Goal: Check status: Check status

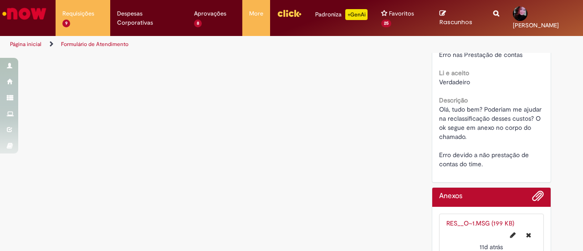
scroll to position [522, 0]
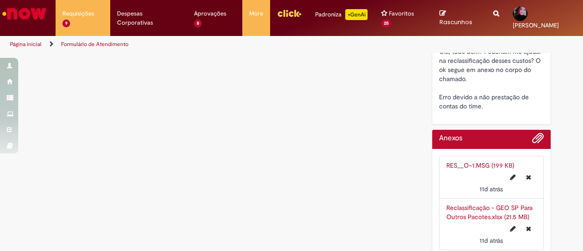
click at [480, 204] on link "Reclassificação - GEO SP Para Outros Pacotes.xlsx (21.5 MB)" at bounding box center [489, 212] width 86 height 17
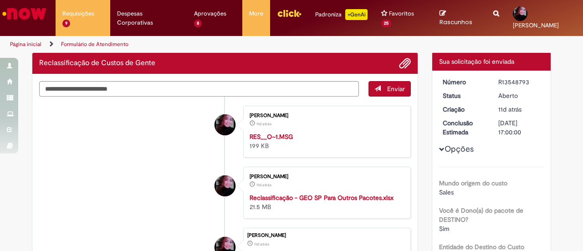
scroll to position [0, 0]
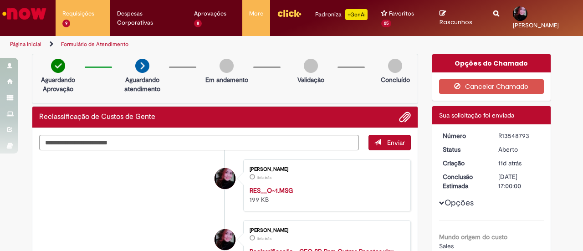
drag, startPoint x: 528, startPoint y: 128, endPoint x: 488, endPoint y: 127, distance: 40.1
click at [492, 131] on dd "R13548793" at bounding box center [520, 135] width 56 height 9
copy div "R13548793"
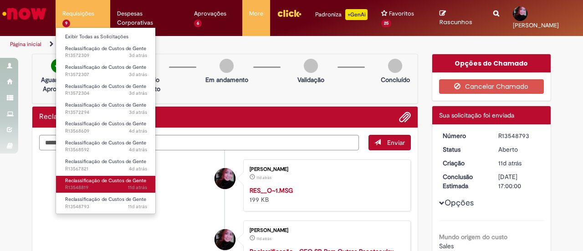
click at [117, 185] on span "11d atrás 11 dias atrás R13548819" at bounding box center [106, 187] width 82 height 7
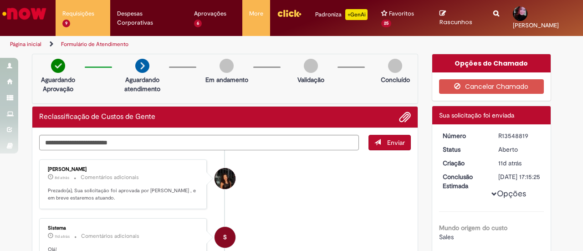
drag, startPoint x: 530, startPoint y: 126, endPoint x: 496, endPoint y: 131, distance: 34.5
click at [498, 131] on div "R13548819" at bounding box center [519, 135] width 42 height 9
copy div "R13548819"
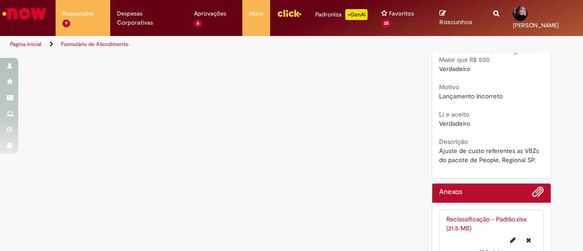
scroll to position [444, 0]
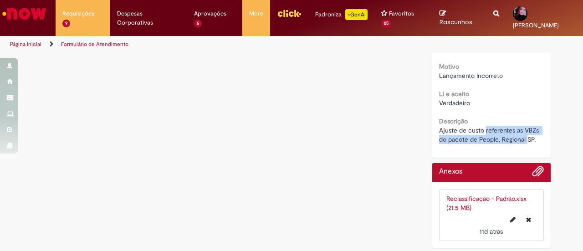
drag, startPoint x: 482, startPoint y: 130, endPoint x: 527, endPoint y: 140, distance: 46.2
click at [527, 140] on span "Ajuste de custo referentes as VBZs do pacote de People, Regional SP." at bounding box center [490, 134] width 102 height 17
click at [483, 197] on link "Reclassificação - Padrão.xlsx (21.5 MB)" at bounding box center [486, 203] width 80 height 17
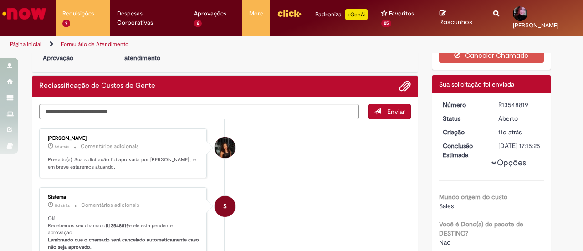
scroll to position [0, 0]
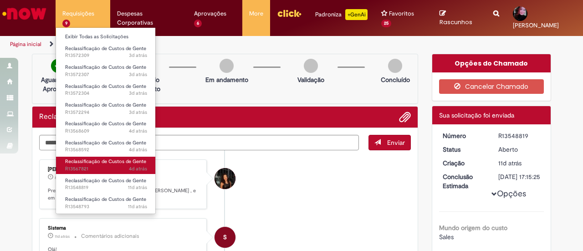
click at [113, 169] on span "4d atrás 4 dias atrás R13567821" at bounding box center [106, 168] width 82 height 7
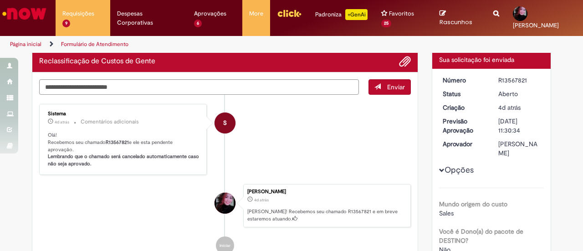
scroll to position [55, 0]
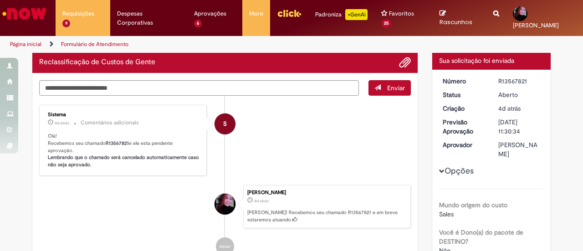
drag, startPoint x: 526, startPoint y: 73, endPoint x: 494, endPoint y: 72, distance: 31.9
click at [494, 77] on dd "R13567821" at bounding box center [520, 81] width 56 height 9
copy div "R13567821"
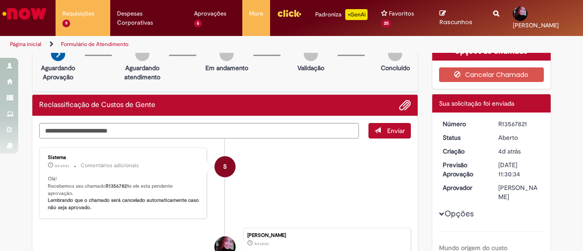
scroll to position [0, 0]
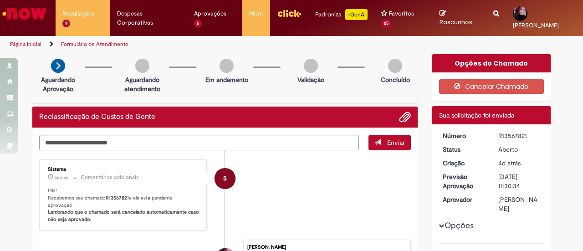
copy div "R13567821"
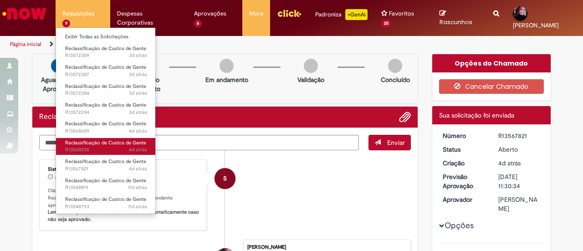
click at [115, 151] on span "4d atrás 4 dias atrás R13568592" at bounding box center [106, 149] width 82 height 7
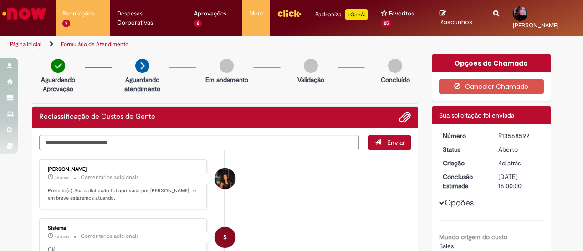
drag, startPoint x: 537, startPoint y: 127, endPoint x: 493, endPoint y: 125, distance: 43.8
click at [493, 131] on dd "R13568592" at bounding box center [520, 135] width 56 height 9
copy div "R13568592"
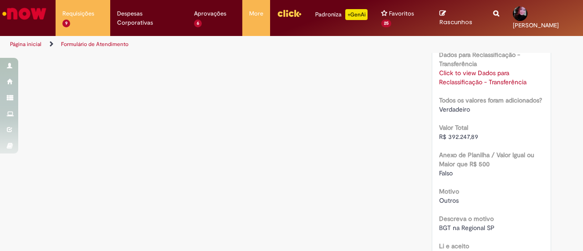
scroll to position [369, 0]
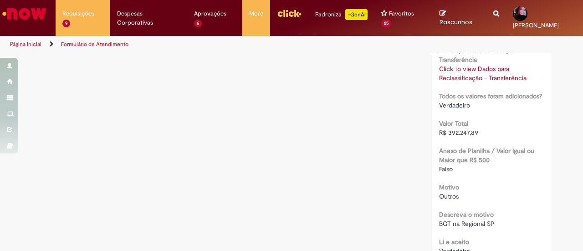
click at [494, 65] on link "Click to view Dados para Reclassificação - Transferência" at bounding box center [482, 73] width 87 height 17
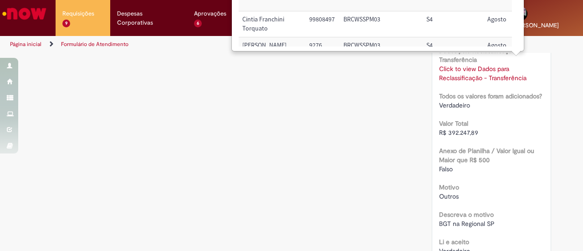
scroll to position [57, 0]
drag, startPoint x: 242, startPoint y: 20, endPoint x: 246, endPoint y: 46, distance: 26.8
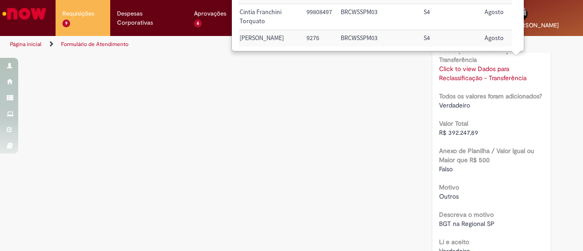
scroll to position [0, 3]
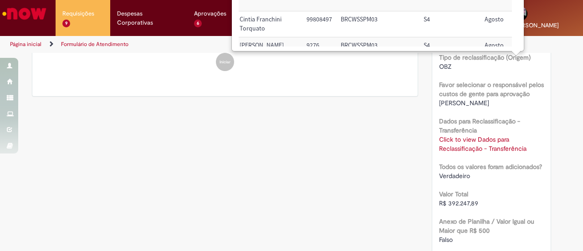
click at [304, 148] on div "Verificar Código de Barras Aguardando Aprovação Aguardando atendimento Em andam…" at bounding box center [291, 129] width 533 height 746
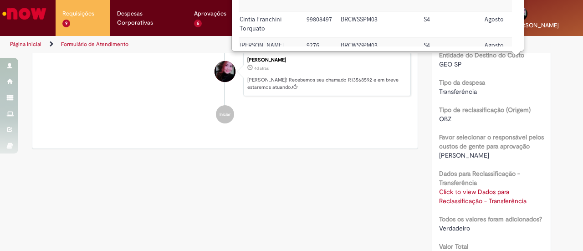
scroll to position [246, 0]
click at [447, 186] on div "Click to view Dados para Reclassificação - Transferência Click to view Dados pa…" at bounding box center [491, 195] width 105 height 18
click at [451, 187] on link "Click to view Dados para Reclassificação - Transferência" at bounding box center [482, 195] width 87 height 17
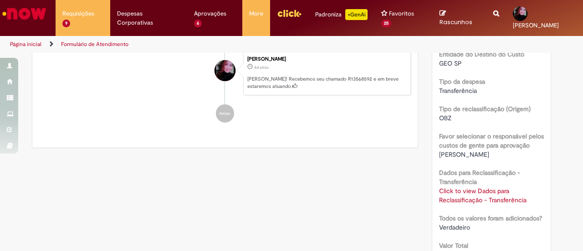
click at [451, 187] on link "Click to view Dados para Reclassificação - Transferência" at bounding box center [482, 195] width 87 height 17
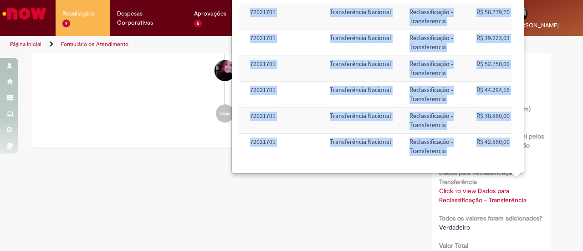
scroll to position [57, 316]
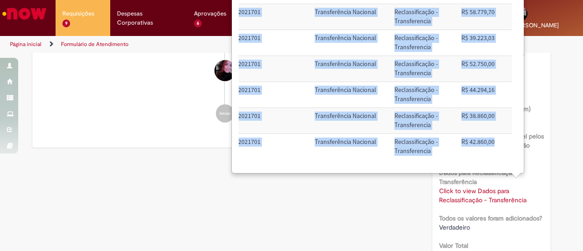
drag, startPoint x: 242, startPoint y: 10, endPoint x: 499, endPoint y: 150, distance: 292.7
click at [499, 150] on tbody "[PERSON_NAME] Machado 99792342 BRCWSSSP06 S4 Agosto 72021701 Transferência Naci…" at bounding box center [220, 56] width 584 height 208
copy tbody "Lore Ipsumdolor Sitamet 90276486 CONSECTE42 A4 Elitse 72176476 Doeiusmodtemp In…"
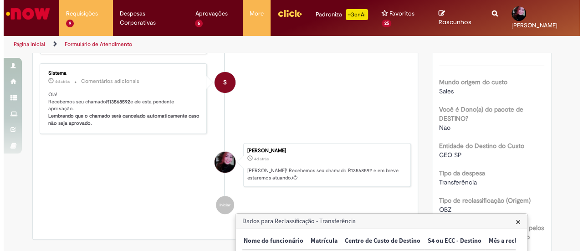
scroll to position [203, 0]
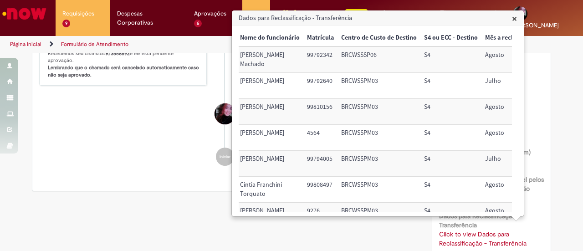
click at [545, 118] on div "Número R13568592 Status [GEOGRAPHIC_DATA] Criação 4d atrás 4 dias atrás Conclus…" at bounding box center [491, 218] width 119 height 595
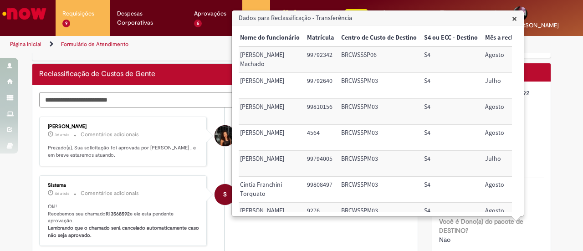
click at [512, 17] on span "×" at bounding box center [514, 18] width 5 height 12
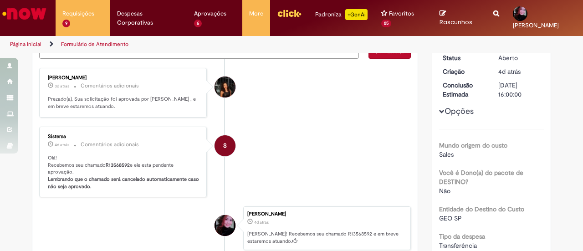
scroll to position [0, 0]
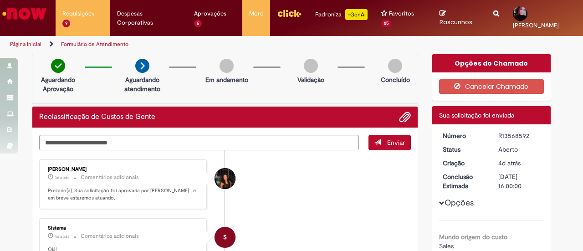
drag, startPoint x: 527, startPoint y: 125, endPoint x: 494, endPoint y: 126, distance: 32.4
click at [494, 131] on dd "R13568592" at bounding box center [520, 135] width 56 height 9
copy div "R13568592"
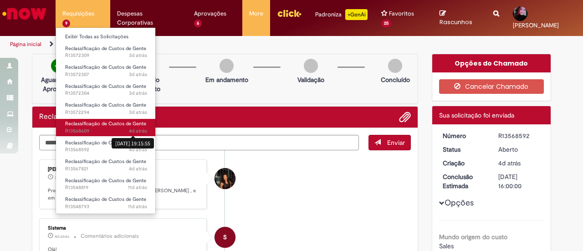
click at [135, 128] on span "4d atrás" at bounding box center [138, 131] width 18 height 7
click at [111, 126] on span "Reclassificação de Custos de Gente" at bounding box center [105, 123] width 81 height 7
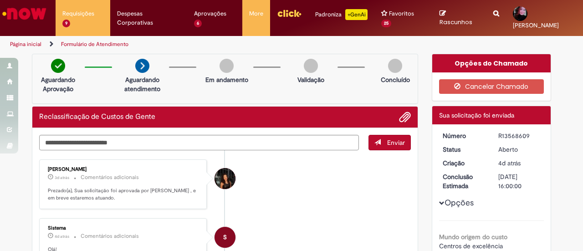
drag, startPoint x: 533, startPoint y: 129, endPoint x: 485, endPoint y: 128, distance: 48.3
click at [485, 131] on dl "Número R13568609 Status [GEOGRAPHIC_DATA] Criação 4d atrás 4 dias atrás Conclus…" at bounding box center [492, 131] width 112 height 0
copy dl "Número R13568609"
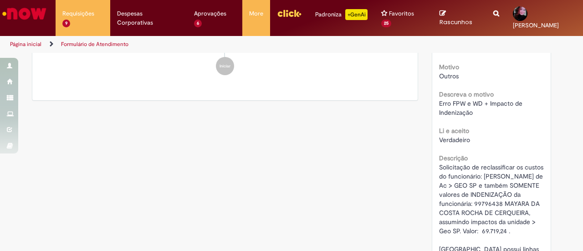
scroll to position [473, 0]
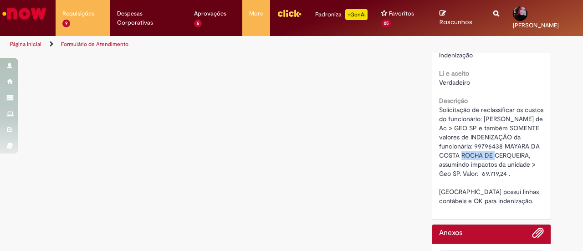
drag, startPoint x: 476, startPoint y: 147, endPoint x: 515, endPoint y: 148, distance: 38.7
click at [515, 148] on span "Solicitação de reclassificar os custos do funcionário: [PERSON_NAME] de Ac > GE…" at bounding box center [492, 155] width 106 height 99
click at [466, 172] on span "Solicitação de reclassificar os custos do funcionário: [PERSON_NAME] de Ac > GE…" at bounding box center [492, 155] width 106 height 99
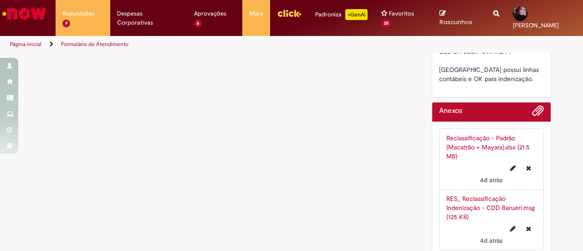
scroll to position [604, 0]
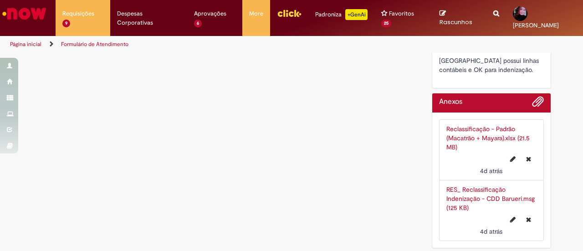
click at [484, 131] on link "Reclassificação - Padrão (Macatrão + Mayara).xlsx (21.5 MB)" at bounding box center [487, 138] width 83 height 26
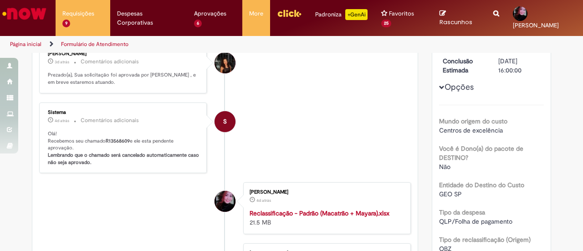
scroll to position [0, 0]
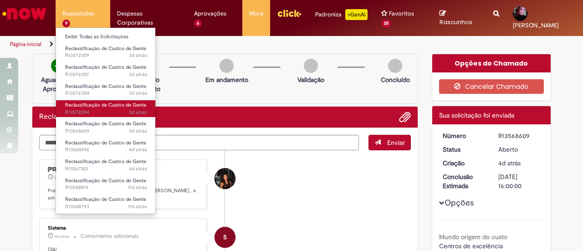
click at [139, 106] on span "Reclassificação de Custos de Gente" at bounding box center [105, 105] width 81 height 7
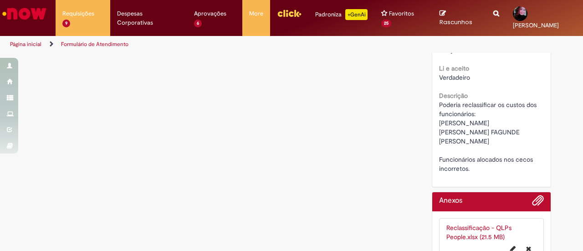
scroll to position [471, 0]
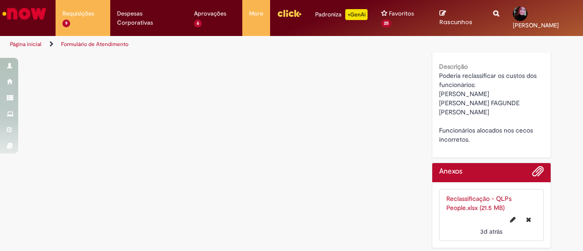
click at [484, 205] on link "Reclassificação - QLPs People.xlsx (21.5 MB)" at bounding box center [478, 203] width 65 height 17
